Goal: Information Seeking & Learning: Find specific fact

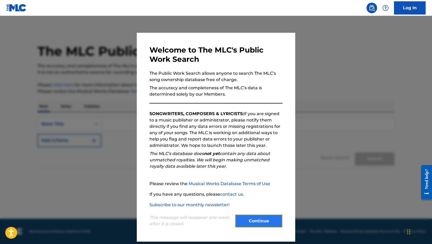
click at [245, 223] on button "Continue" at bounding box center [259, 221] width 48 height 13
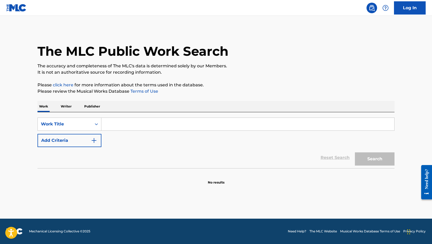
click at [167, 125] on input "Search Form" at bounding box center [248, 124] width 293 height 13
type input "Feels Like Christmas"
click at [355, 153] on button "Search" at bounding box center [375, 159] width 40 height 13
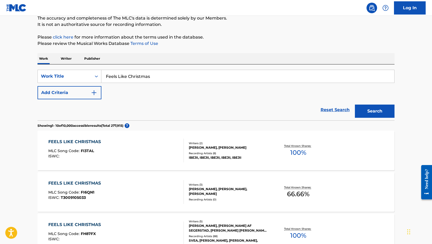
scroll to position [48, 0]
click at [307, 157] on div "Total Known Shares: 100 %" at bounding box center [298, 150] width 59 height 16
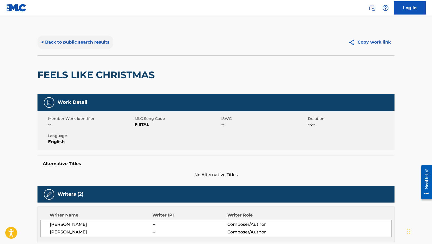
click at [47, 42] on button "< Back to public search results" at bounding box center [76, 42] width 76 height 13
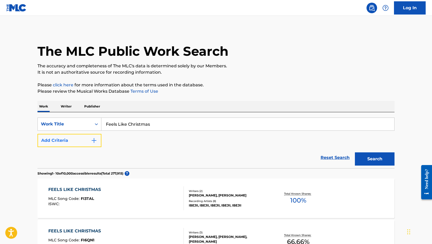
click at [94, 141] on img "Search Form" at bounding box center [94, 140] width 6 height 6
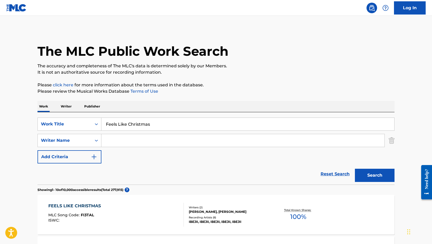
click at [117, 141] on input "Search Form" at bounding box center [243, 140] width 283 height 13
click at [355, 169] on button "Search" at bounding box center [375, 175] width 40 height 13
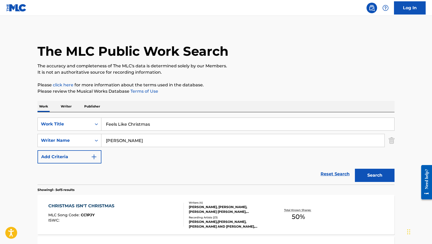
type input "[PERSON_NAME]"
click at [355, 169] on button "Search" at bounding box center [375, 175] width 40 height 13
